Goal: Task Accomplishment & Management: Use online tool/utility

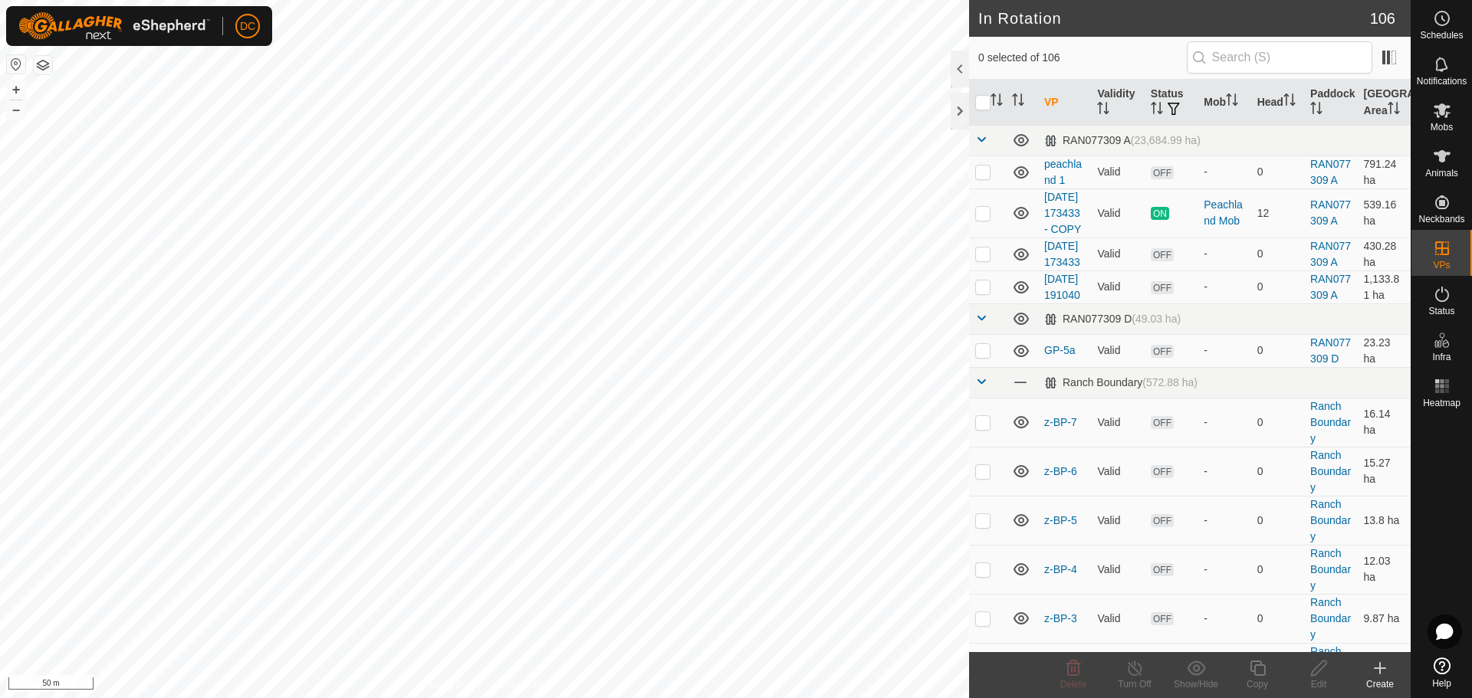
scroll to position [5212, 0]
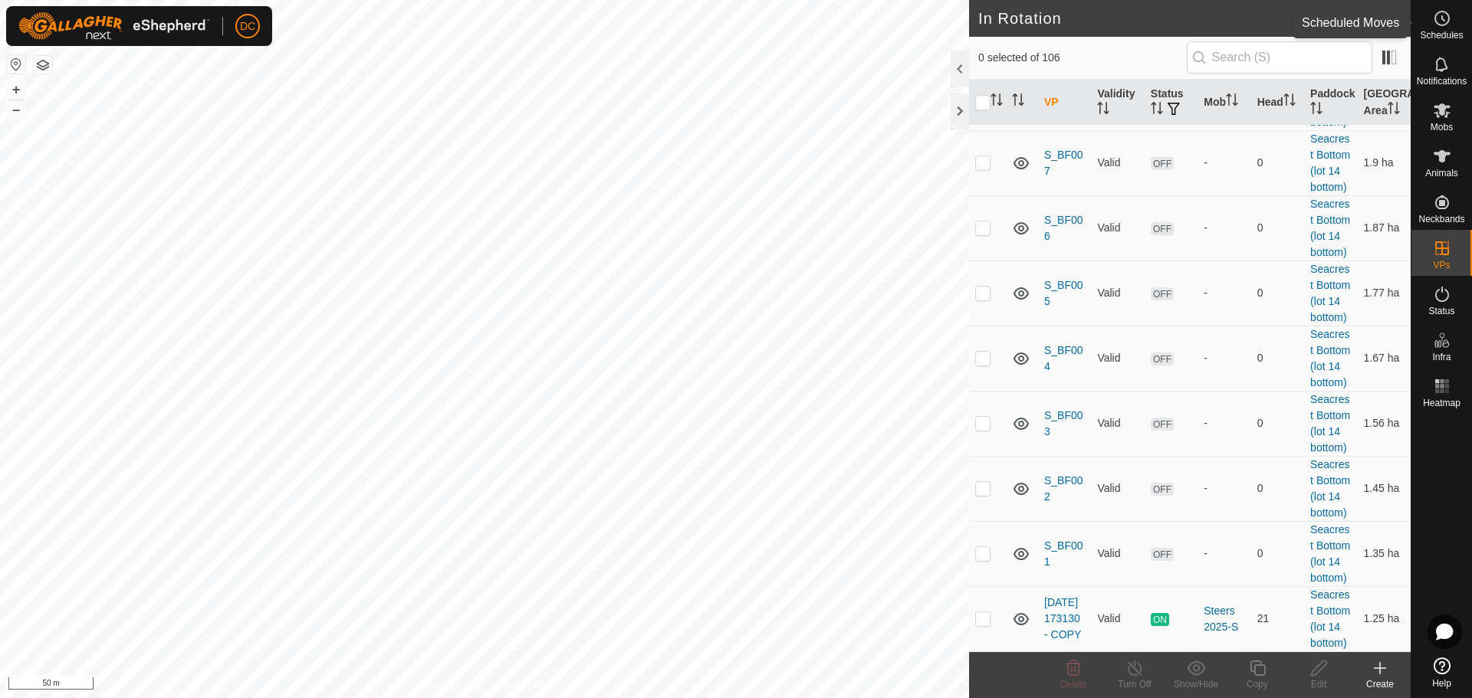
click at [1446, 25] on icon at bounding box center [1442, 18] width 18 height 18
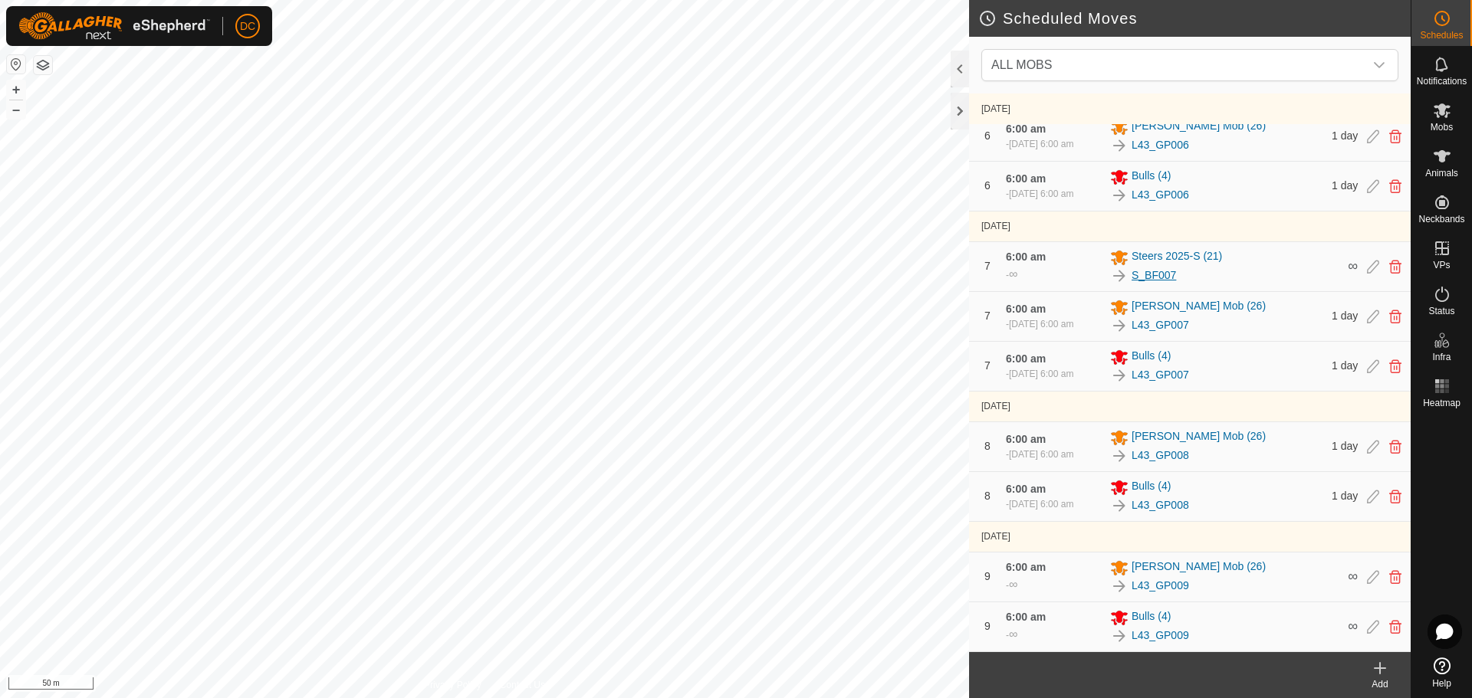
scroll to position [1115, 0]
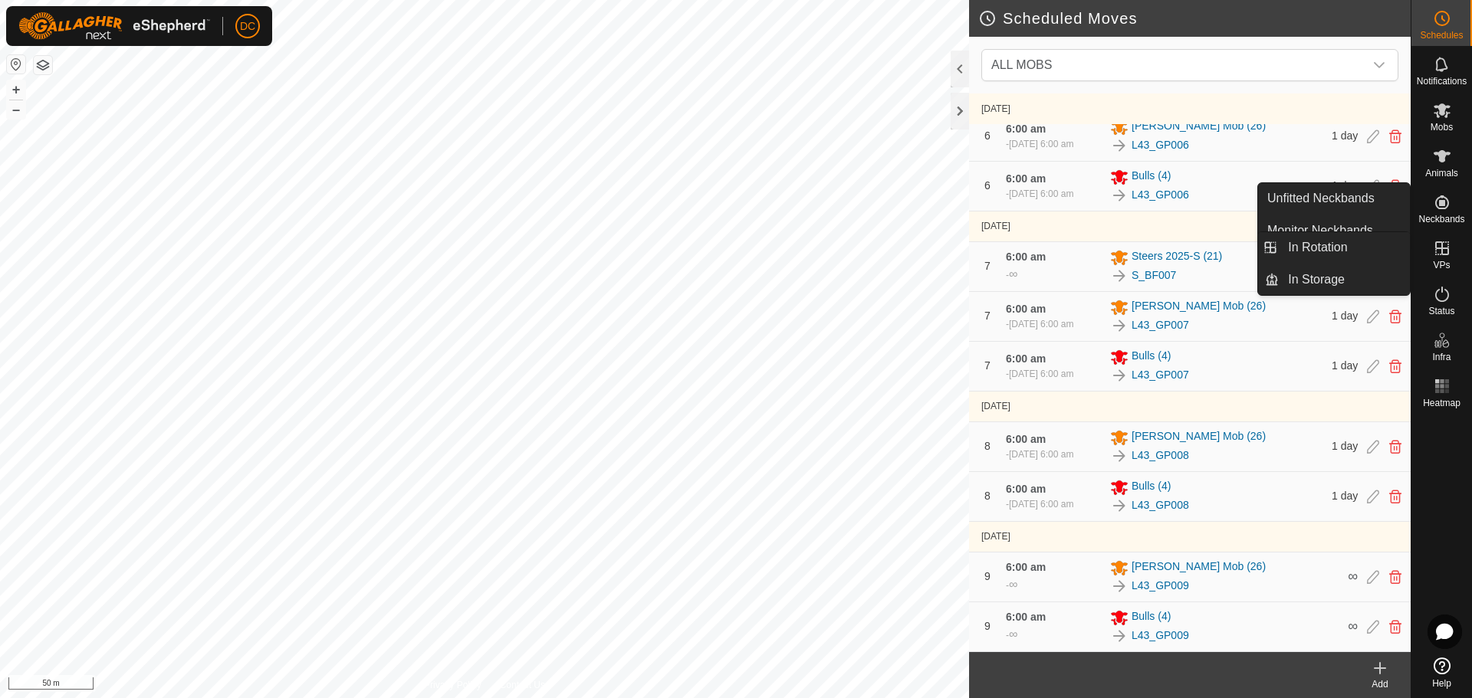
click at [1434, 251] on icon at bounding box center [1442, 248] width 18 height 18
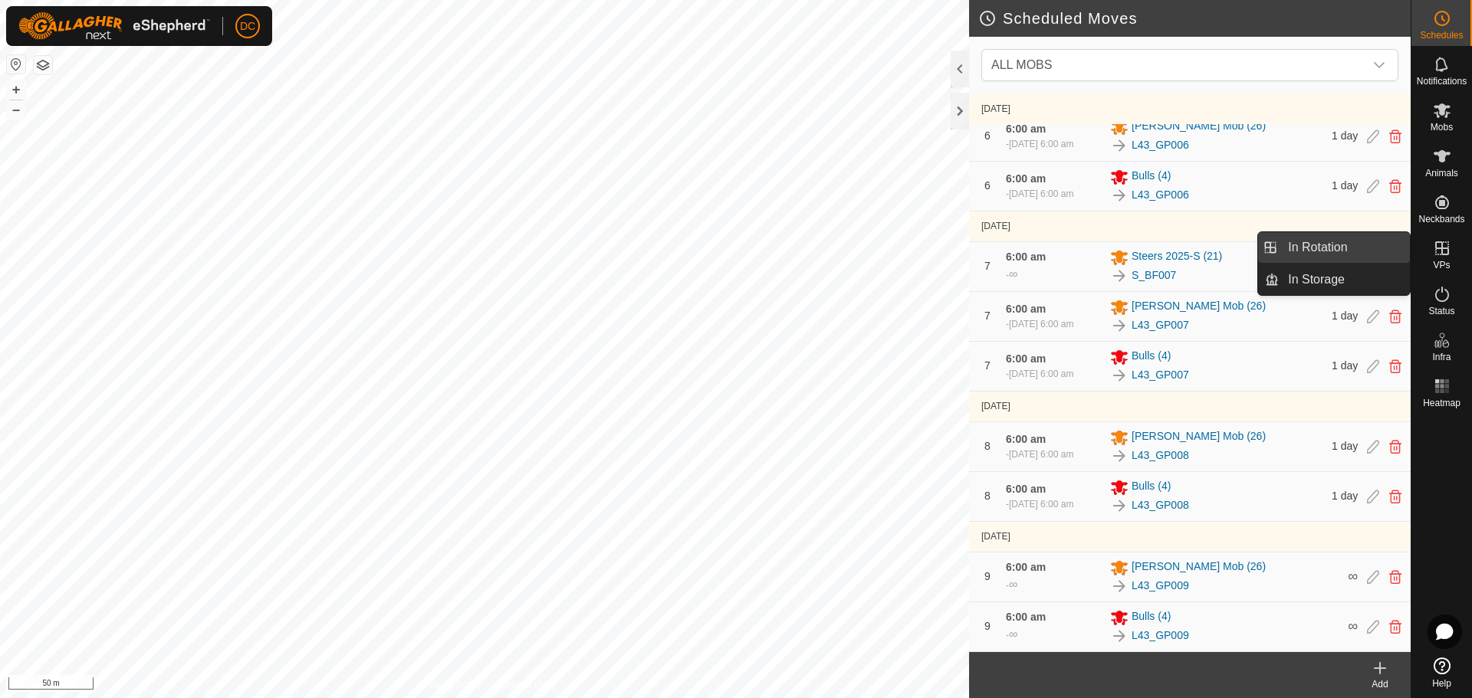
click at [1328, 249] on link "In Rotation" at bounding box center [1343, 247] width 131 height 31
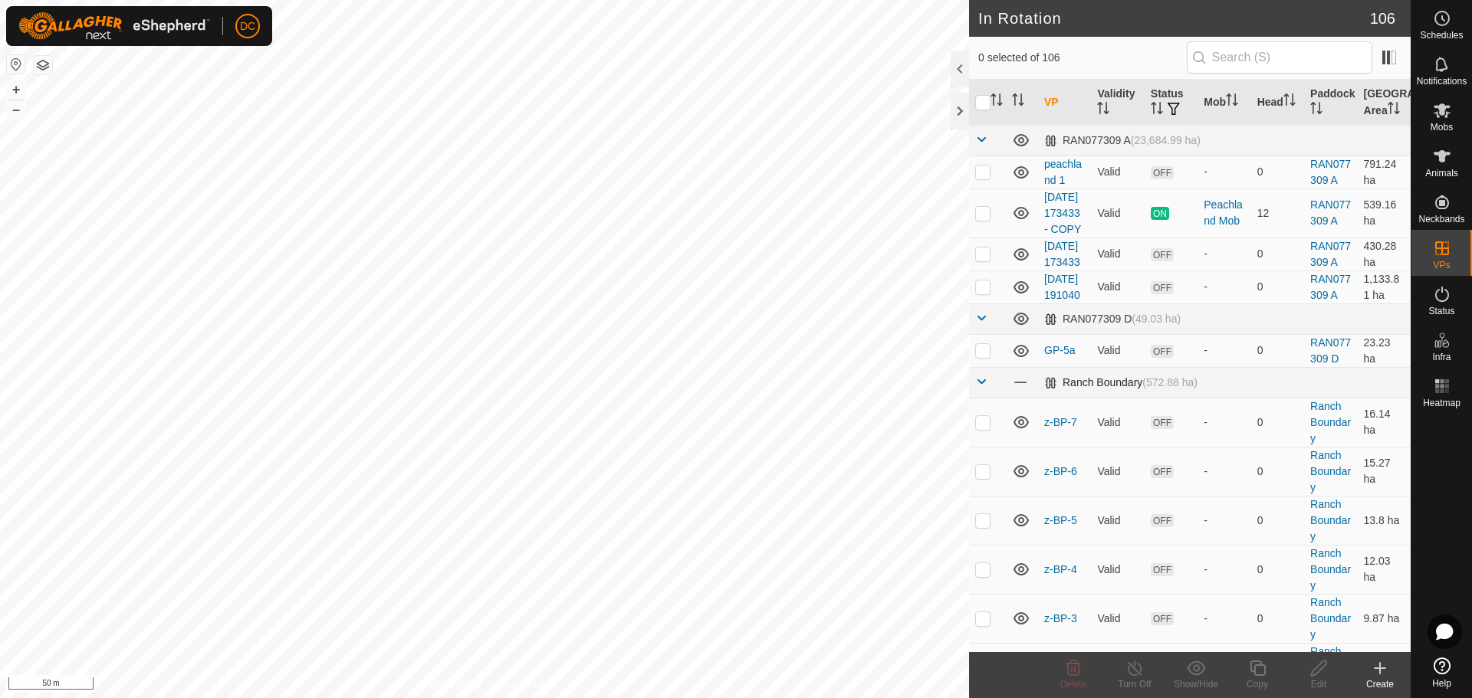
click at [979, 388] on span at bounding box center [981, 382] width 12 height 12
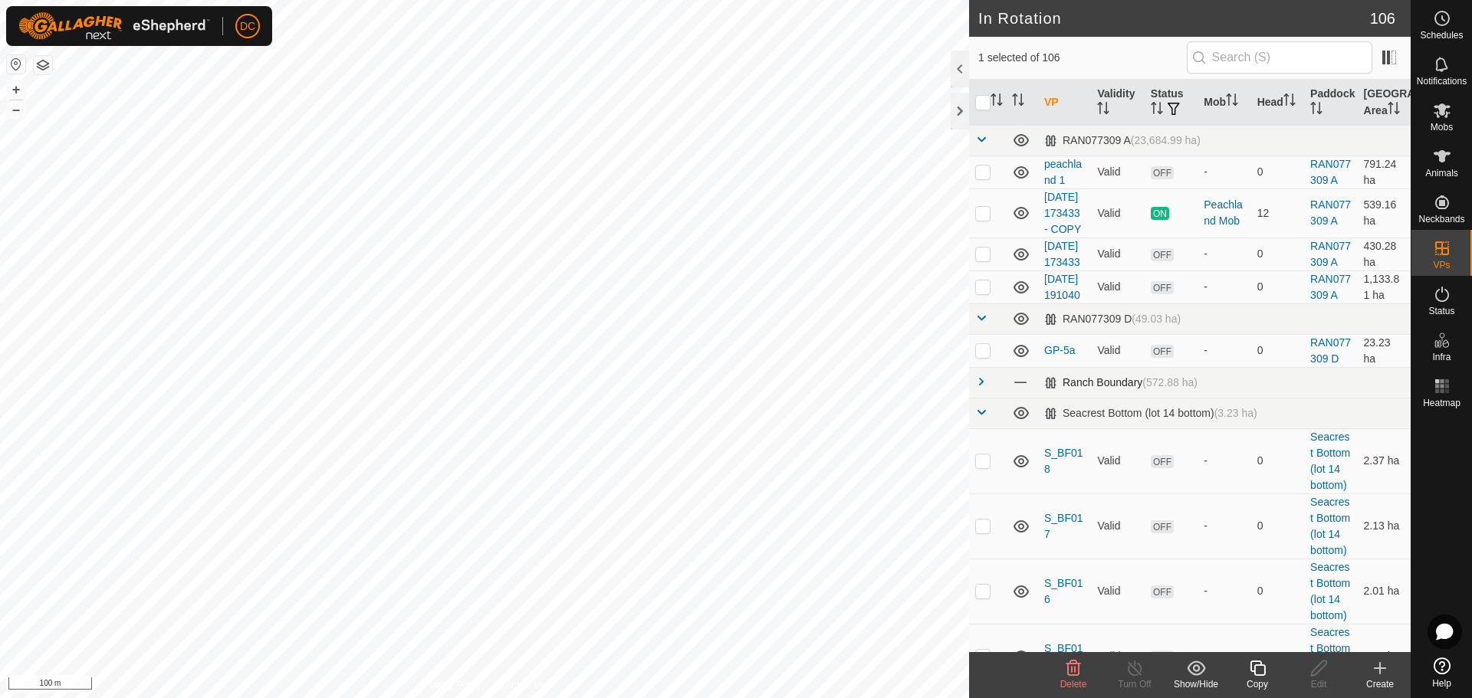
click at [977, 388] on span at bounding box center [981, 382] width 12 height 12
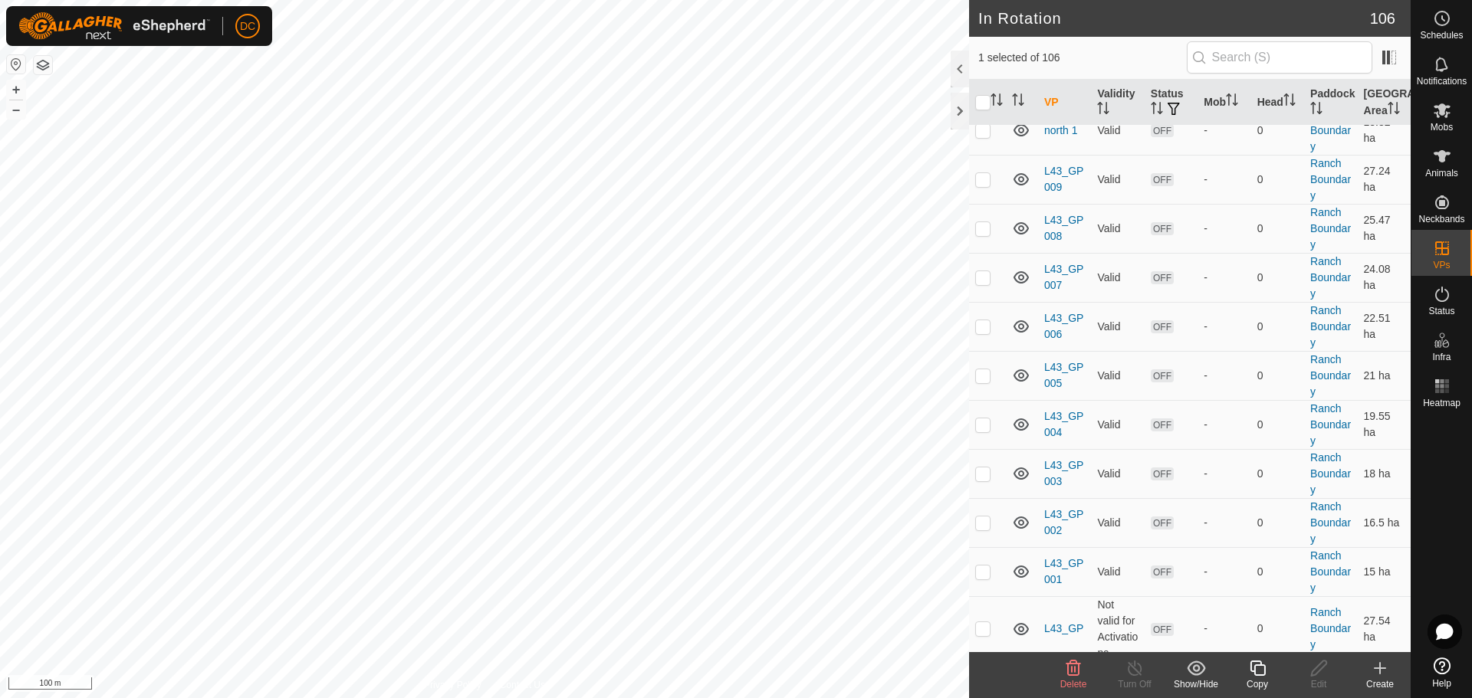
scroll to position [1610, 0]
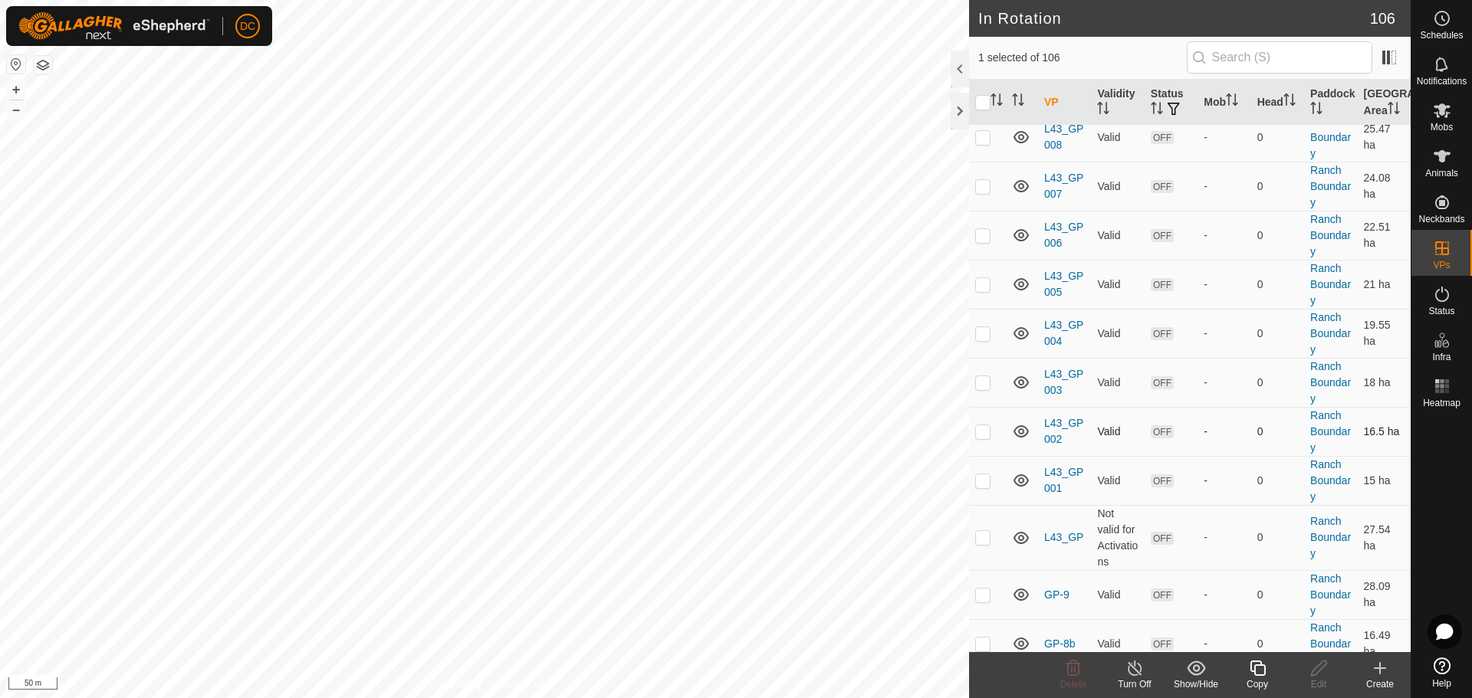
checkbox input "false"
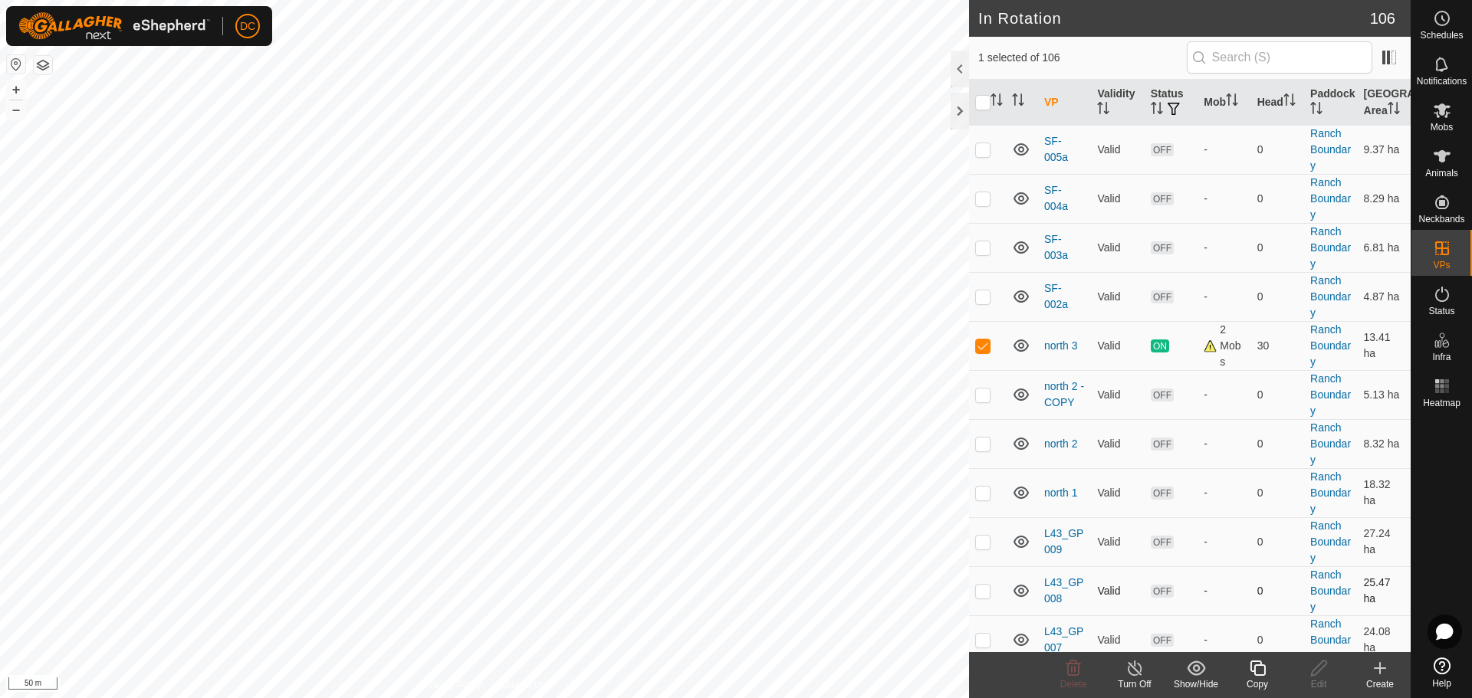
scroll to position [1303, 0]
click at [981, 205] on p-checkbox at bounding box center [982, 198] width 15 height 12
checkbox input "false"
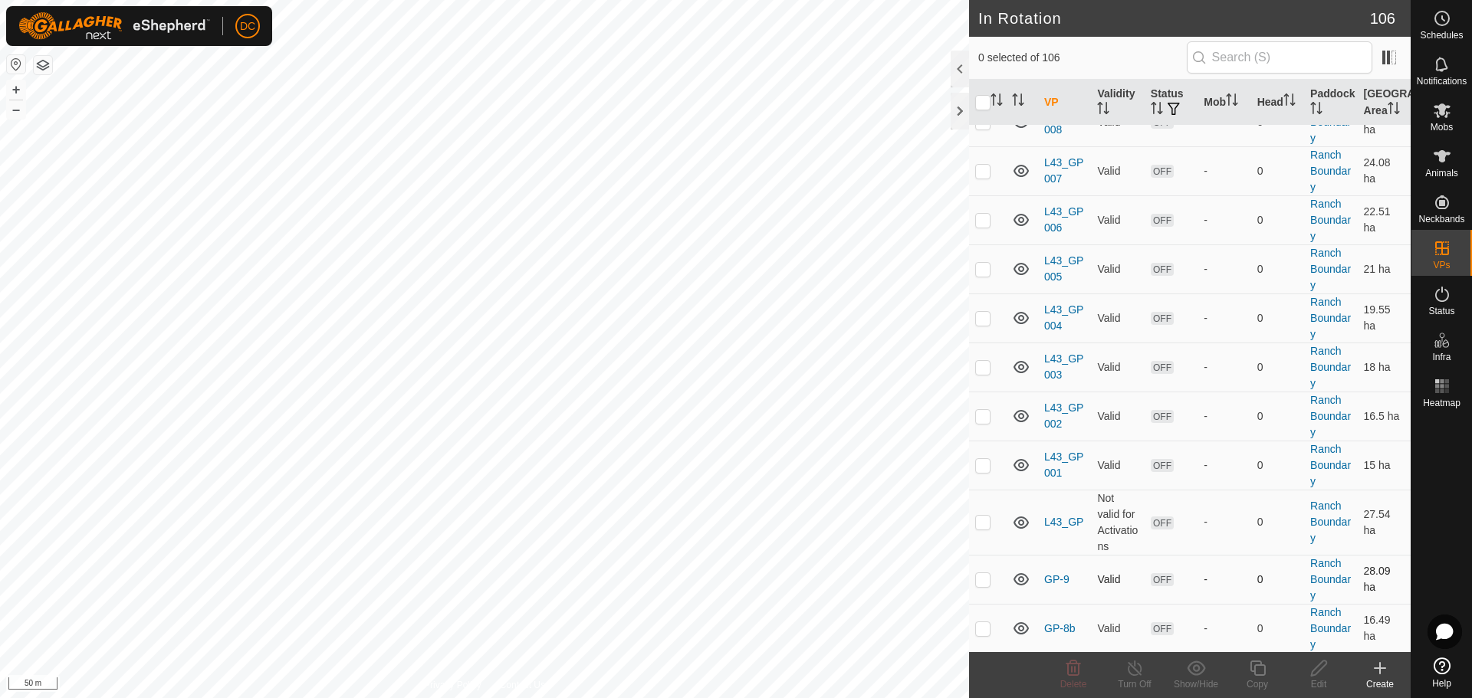
scroll to position [1610, 0]
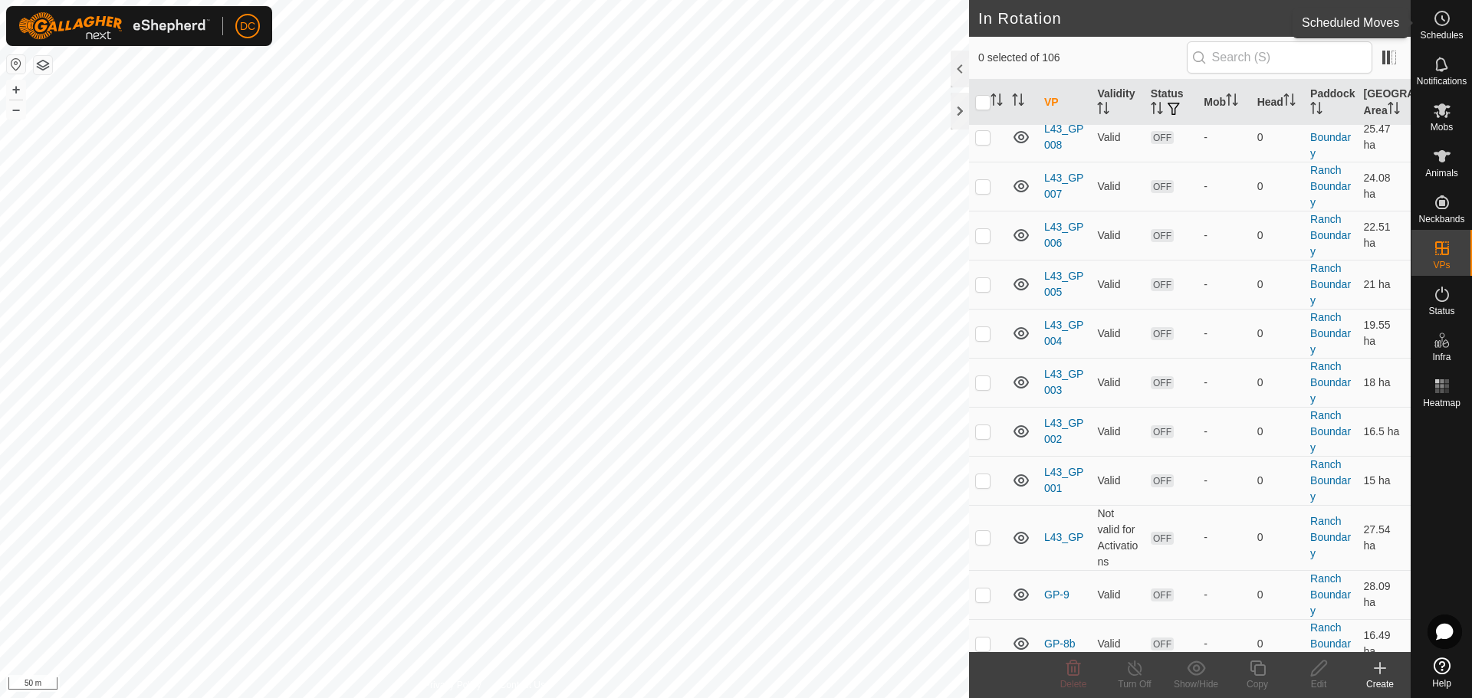
click at [1439, 24] on icon at bounding box center [1442, 18] width 18 height 18
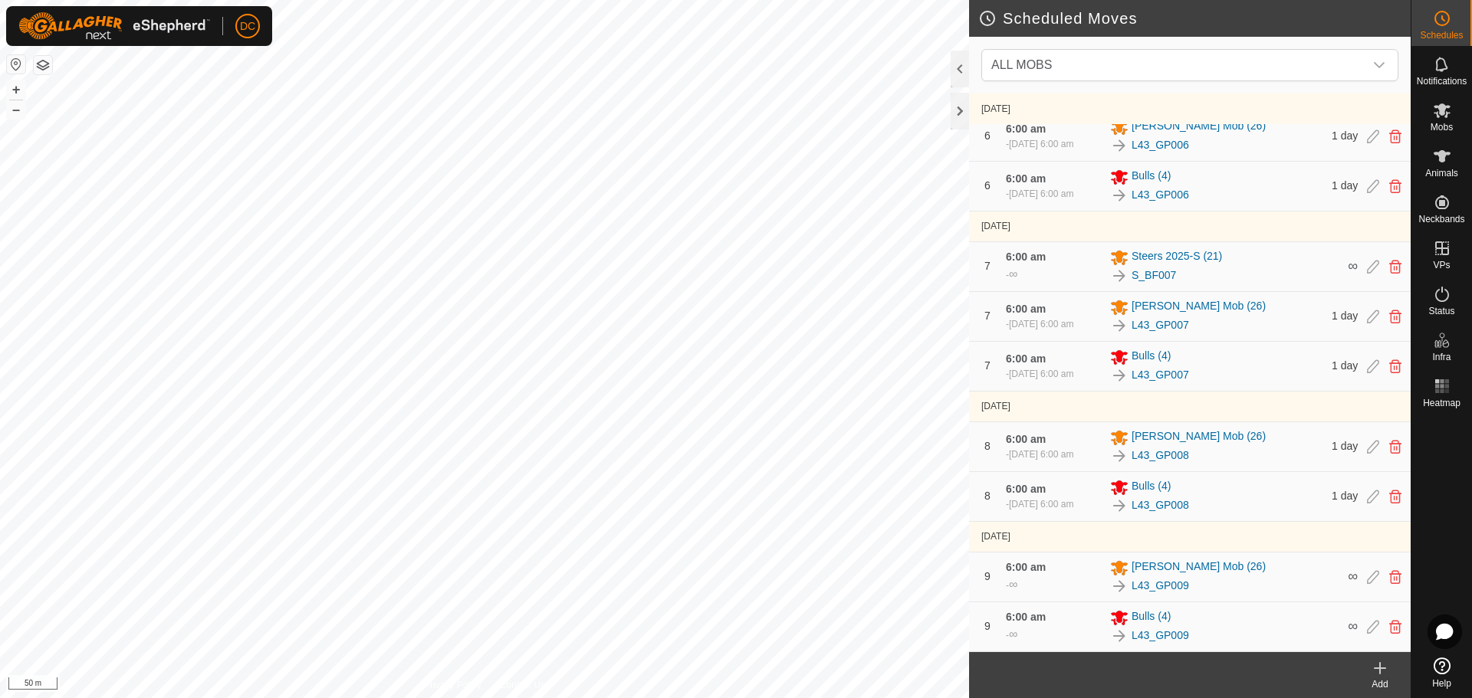
scroll to position [996, 0]
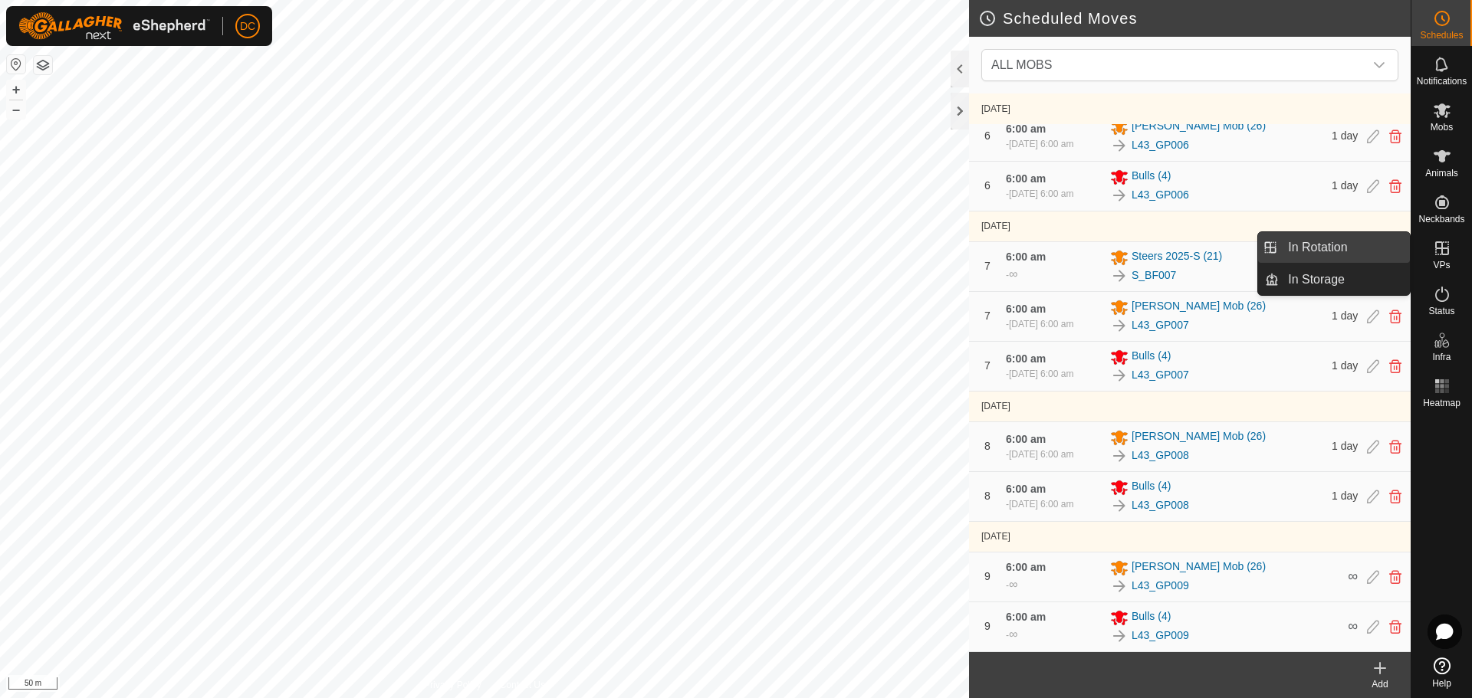
click at [1343, 254] on link "In Rotation" at bounding box center [1343, 247] width 131 height 31
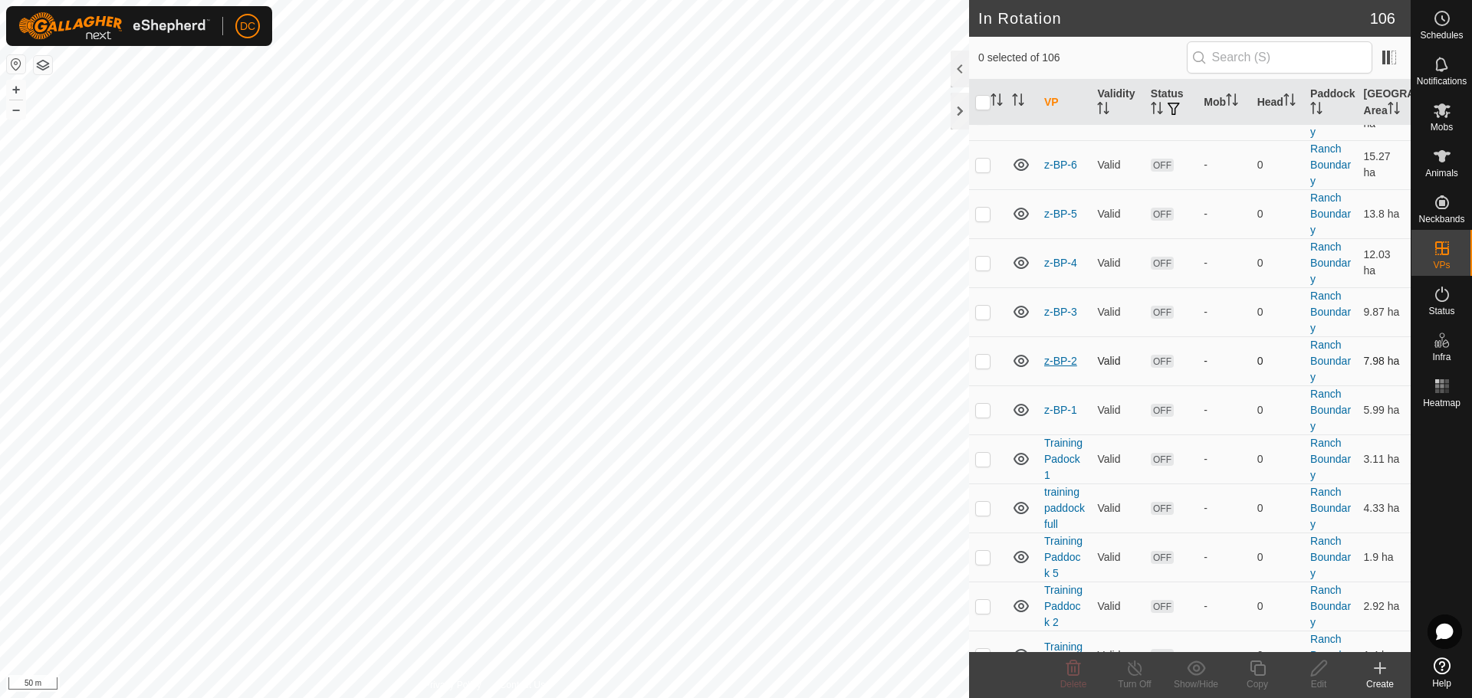
scroll to position [77, 0]
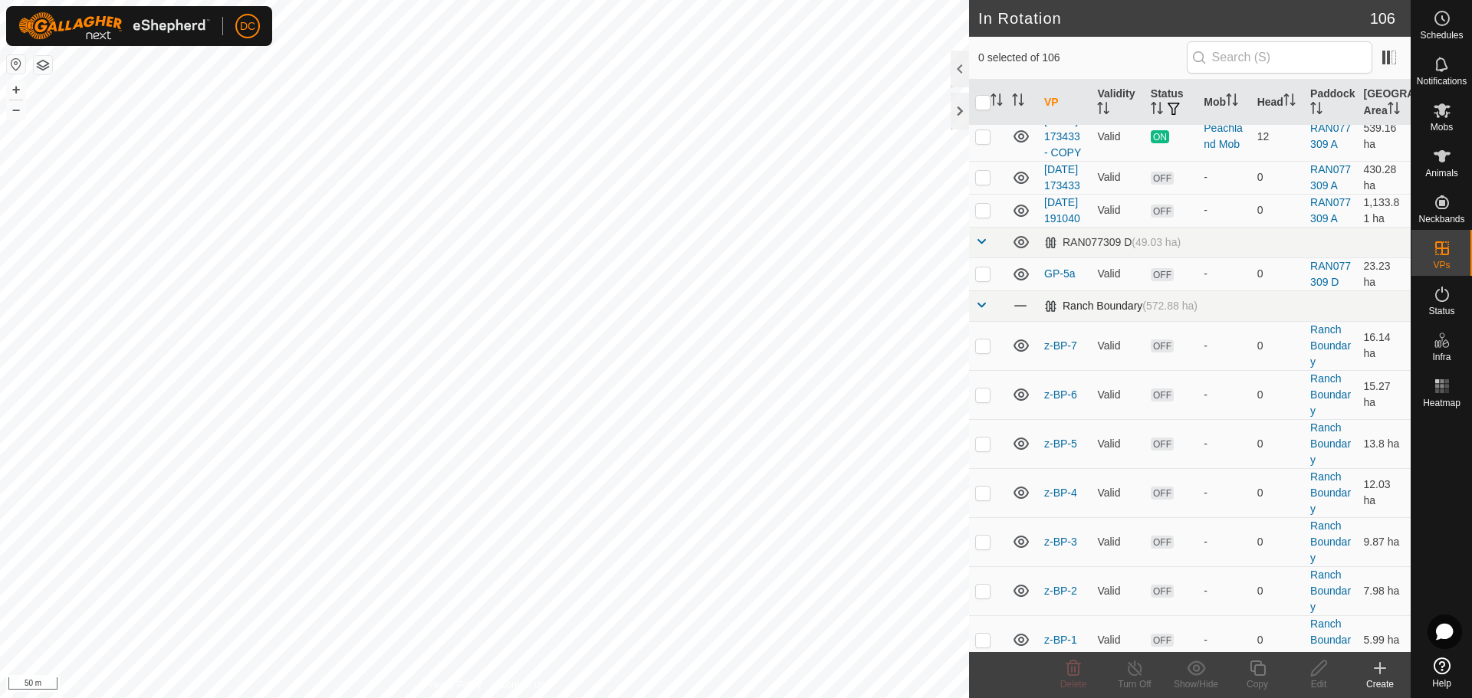
click at [980, 311] on span at bounding box center [981, 305] width 12 height 12
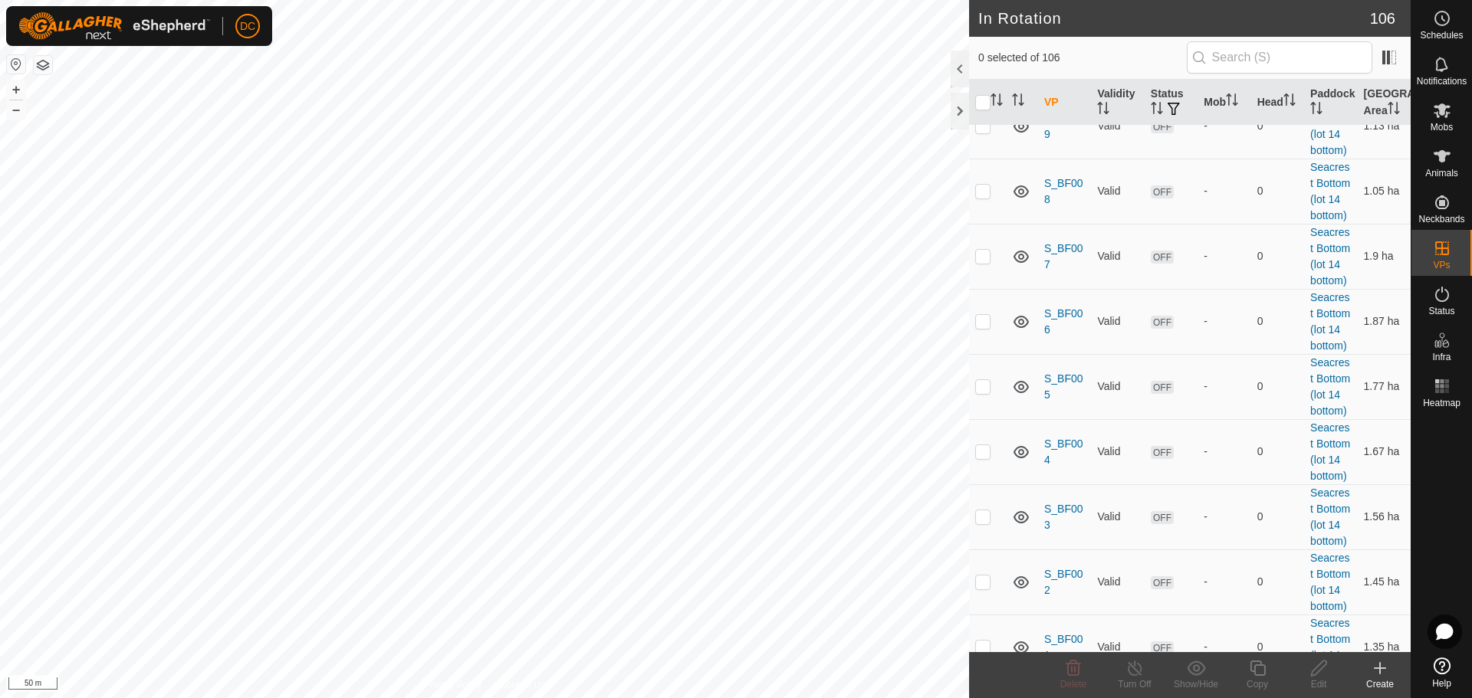
scroll to position [1150, 0]
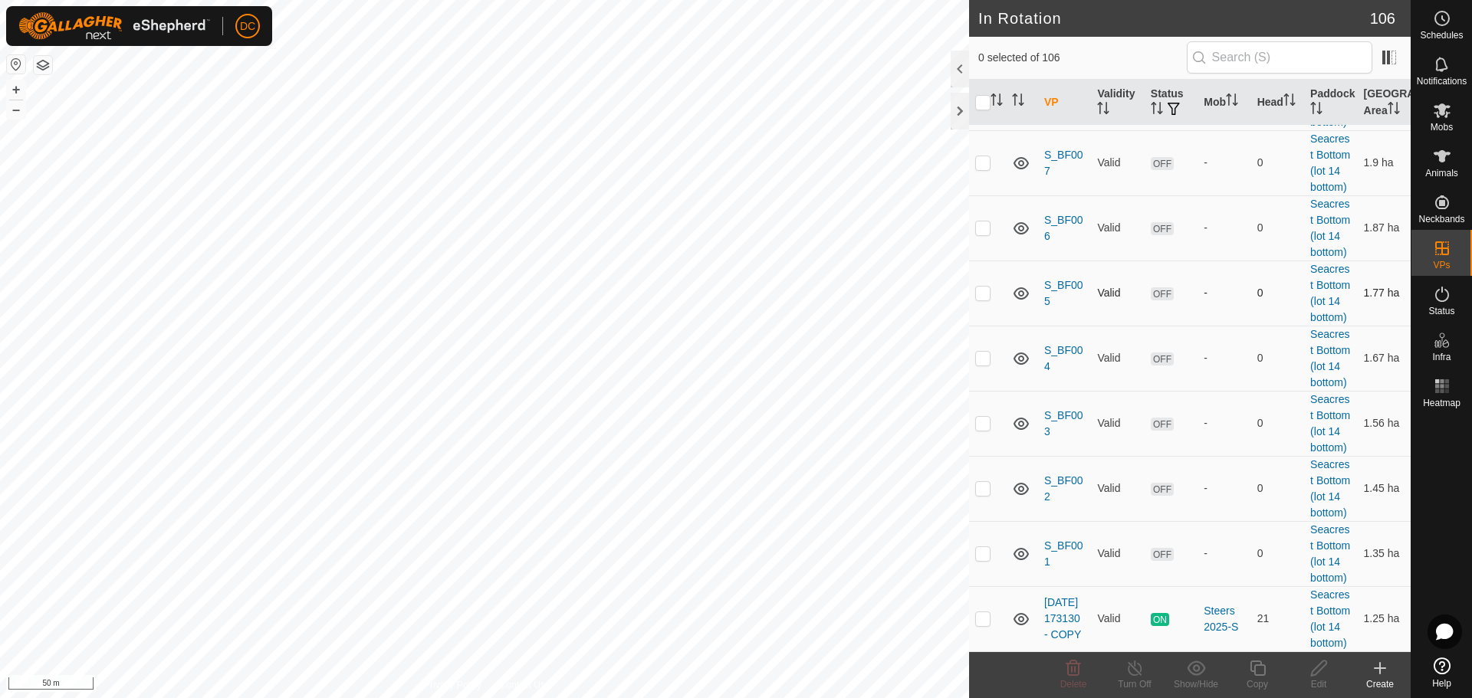
checkbox input "true"
